Goal: Task Accomplishment & Management: Complete application form

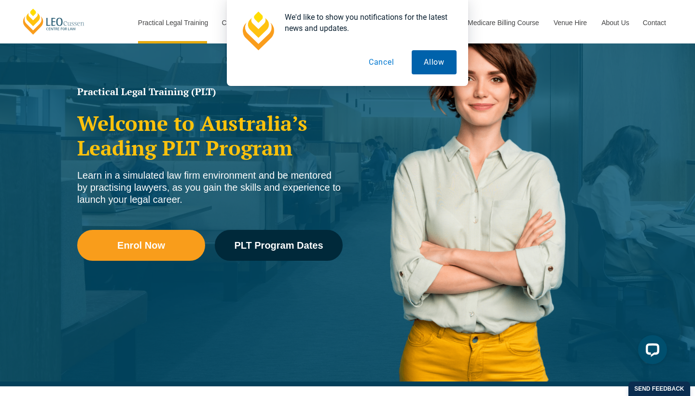
click at [443, 69] on button "Allow" at bounding box center [434, 62] width 45 height 24
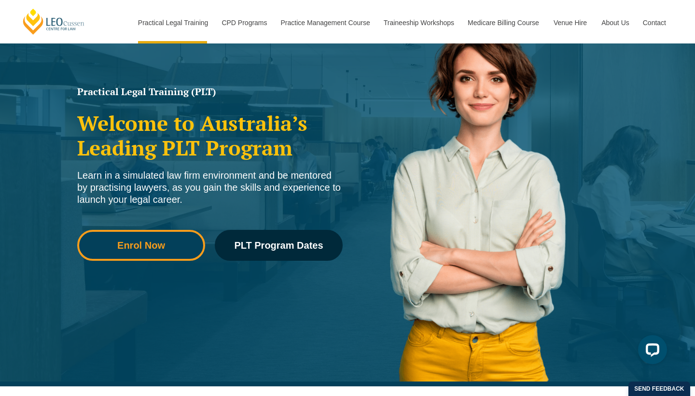
click at [147, 259] on link "Enrol Now" at bounding box center [141, 245] width 128 height 31
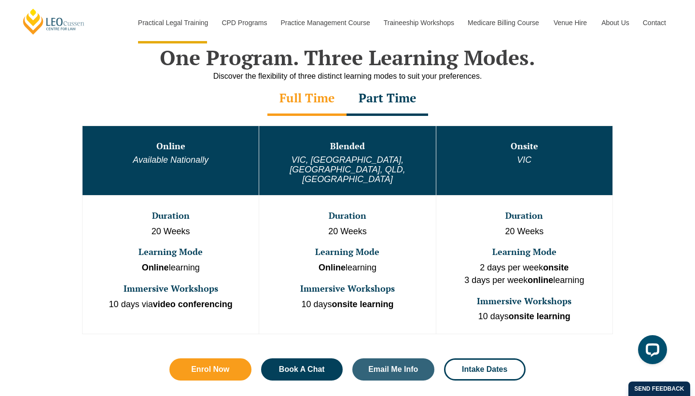
scroll to position [475, 0]
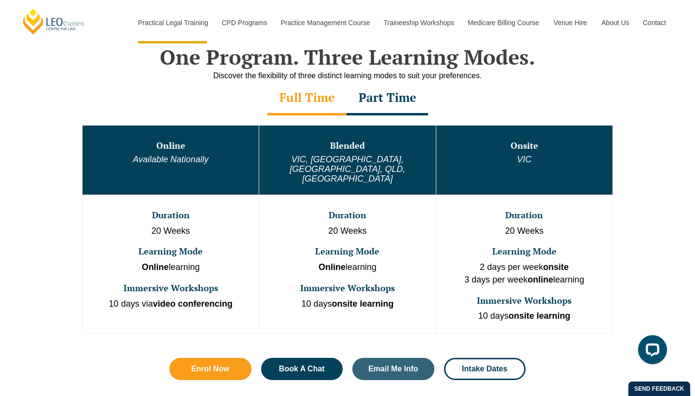
click at [399, 94] on div "Part Time" at bounding box center [388, 99] width 82 height 34
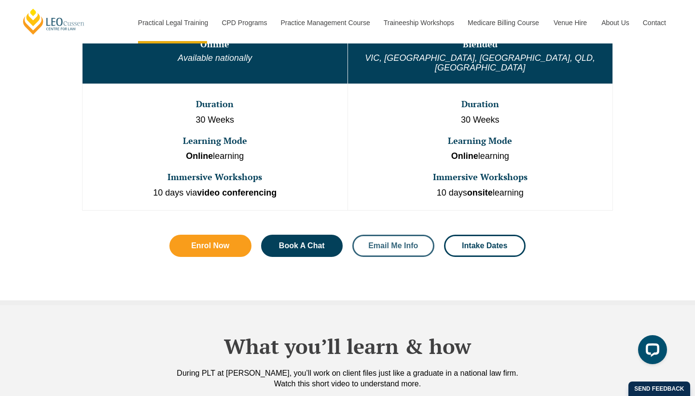
scroll to position [578, 0]
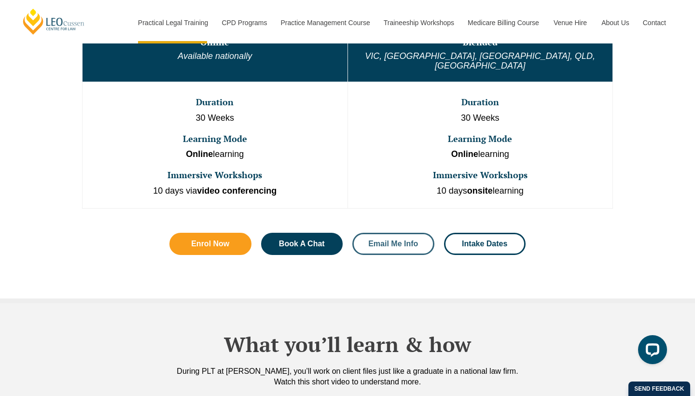
click at [386, 236] on link "Email Me Info" at bounding box center [393, 244] width 82 height 22
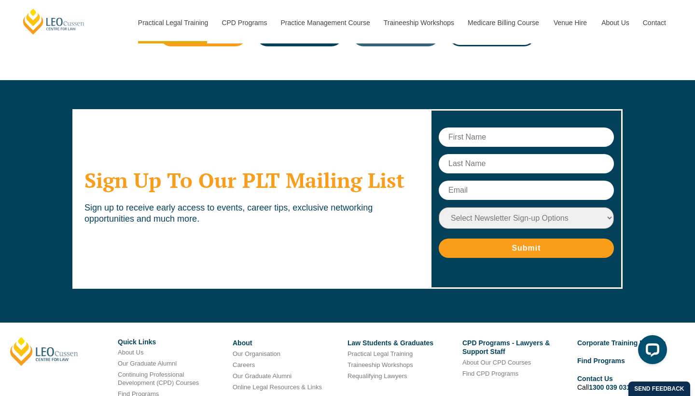
scroll to position [4786, 0]
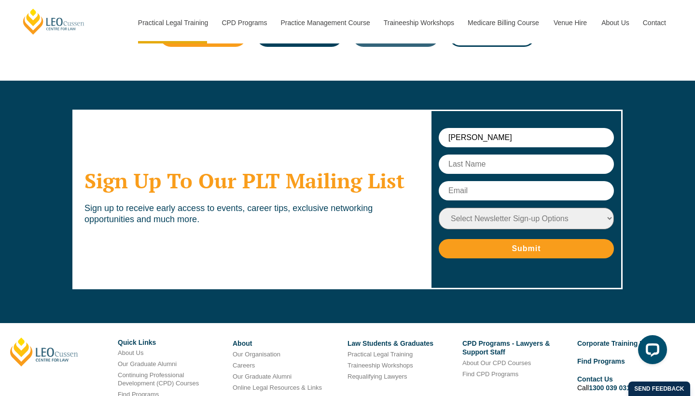
type input "JANHAVI"
type input "GARG"
type input "gargjanhavi9@gmail.com"
select select "tfa_15"
click at [541, 239] on input "Submit" at bounding box center [526, 248] width 175 height 19
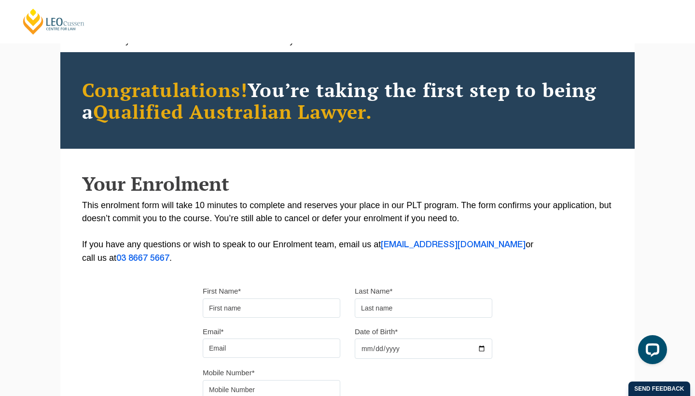
scroll to position [54, 0]
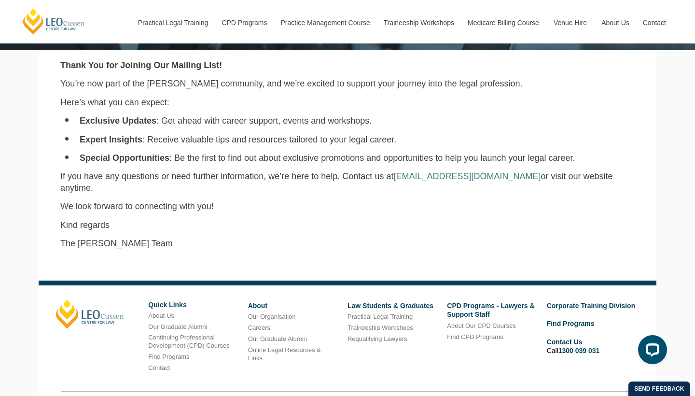
scroll to position [230, 0]
